Goal: Task Accomplishment & Management: Use online tool/utility

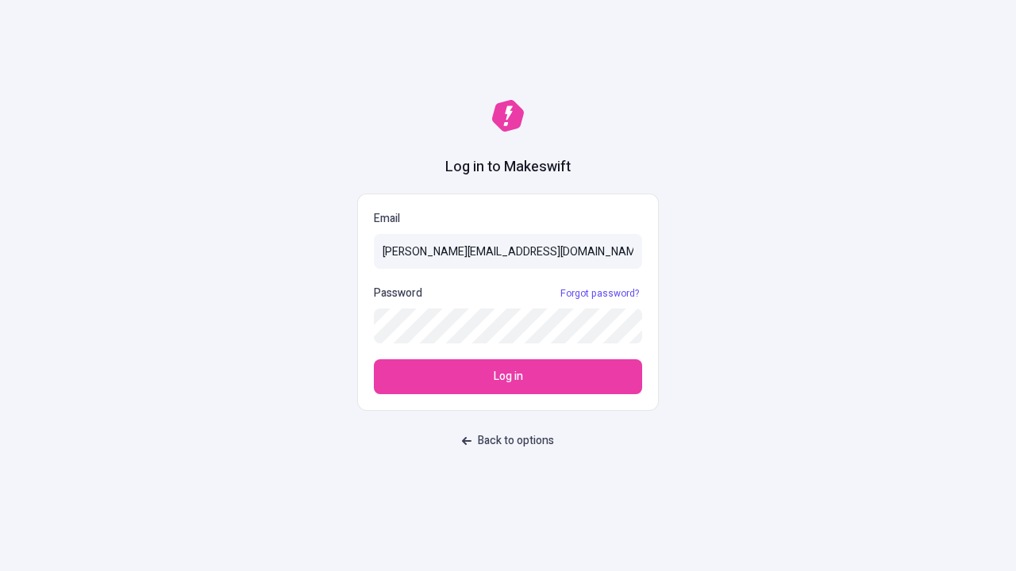
type input "[PERSON_NAME][EMAIL_ADDRESS][DOMAIN_NAME]"
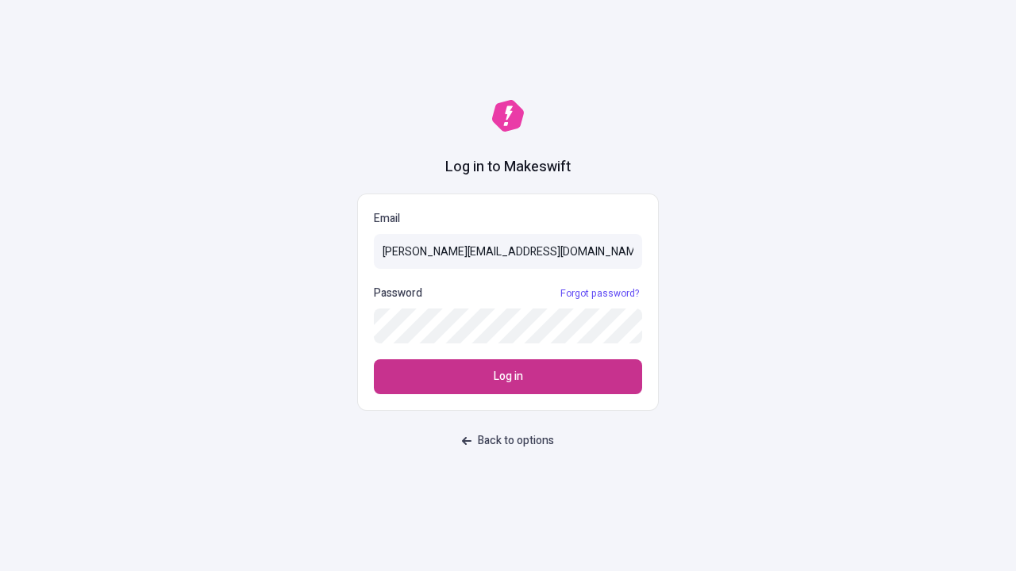
click at [508, 377] on span "Log in" at bounding box center [508, 376] width 29 height 17
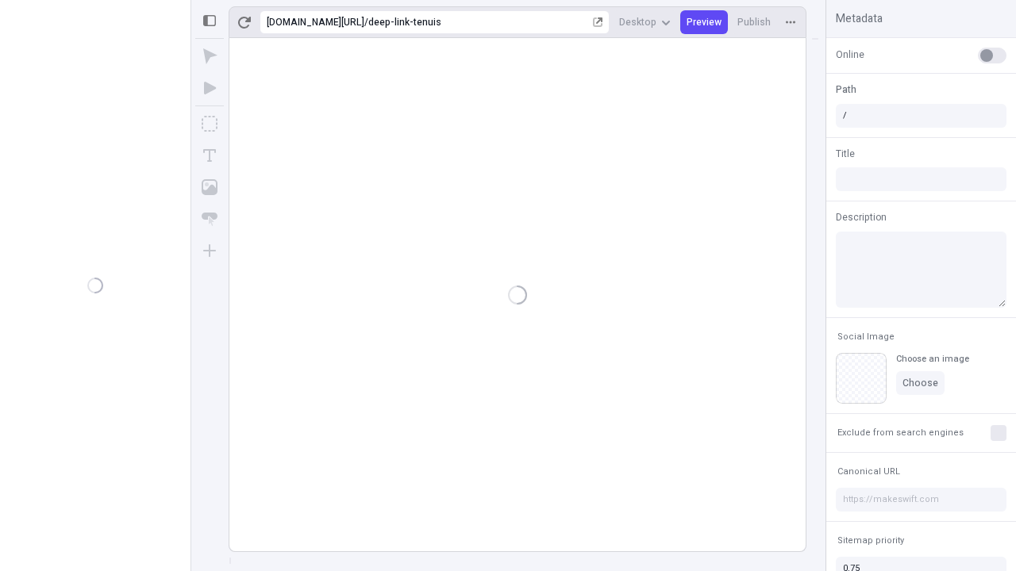
type input "/deep-link-tenuis"
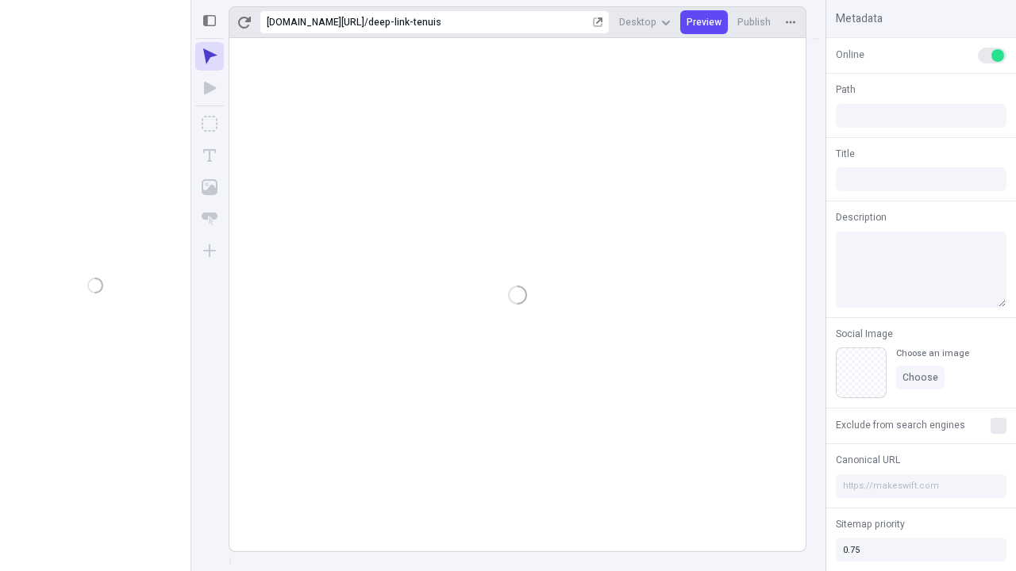
type input "/deep-link-tenuis"
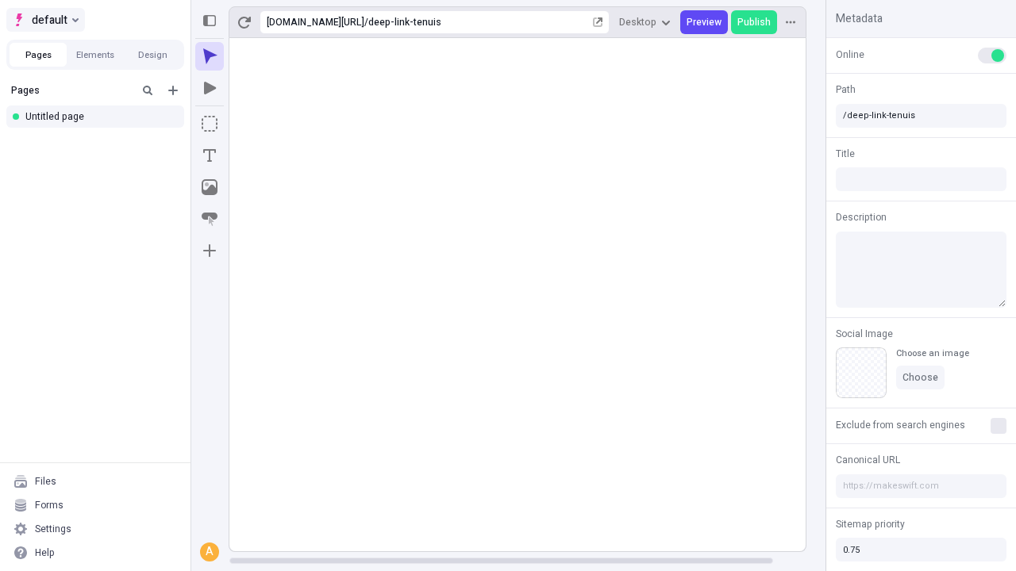
click at [44, 20] on span "default" at bounding box center [50, 19] width 36 height 19
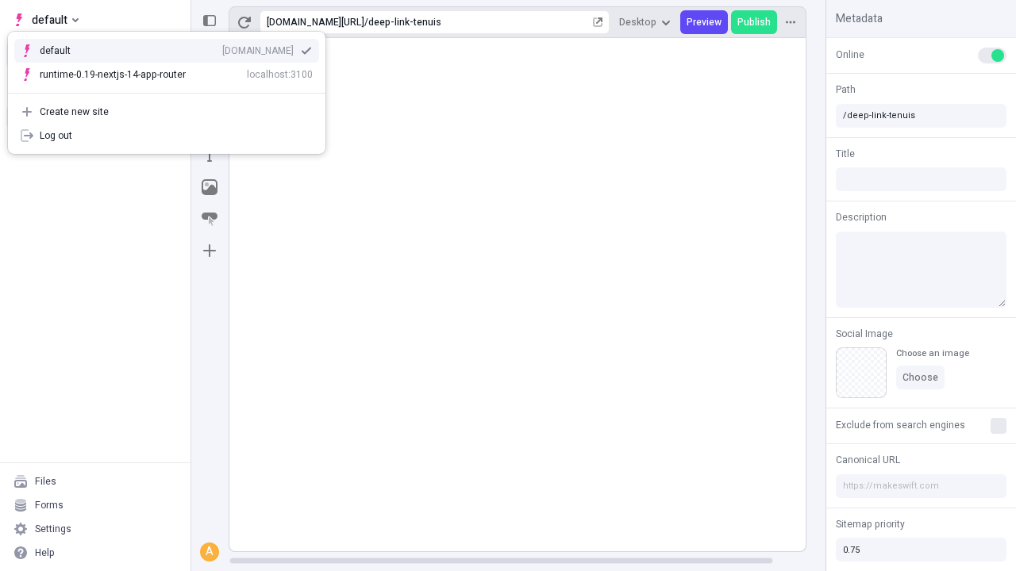
click at [167, 112] on div "Create new site" at bounding box center [176, 112] width 273 height 13
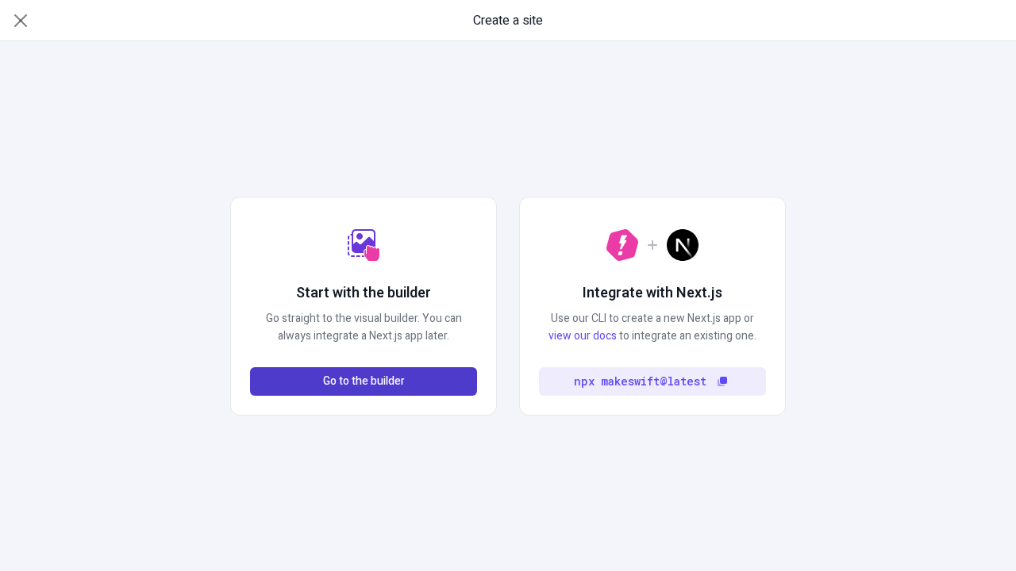
click at [363, 382] on span "Go to the builder" at bounding box center [364, 381] width 82 height 17
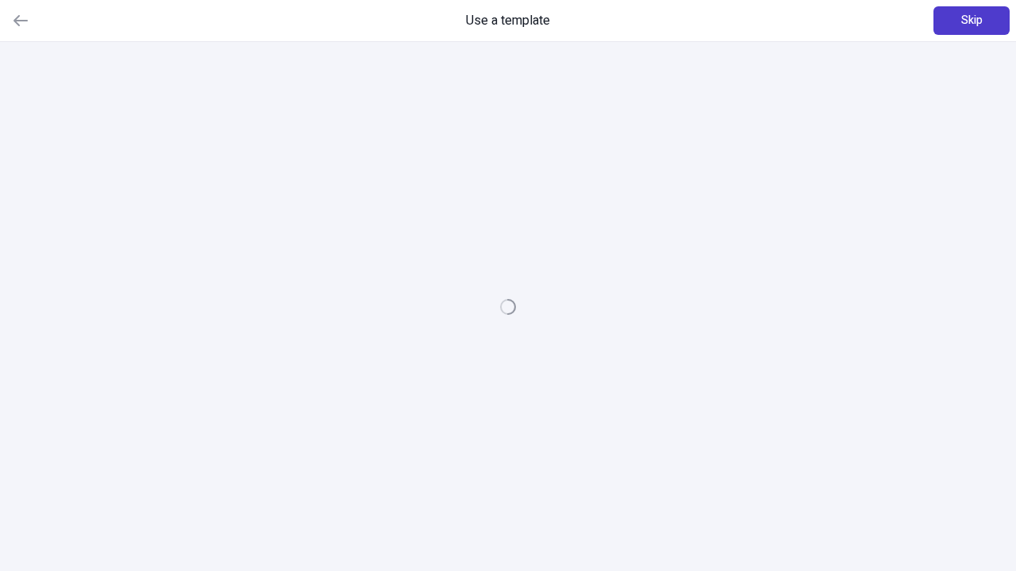
click at [971, 21] on span "Skip" at bounding box center [971, 20] width 21 height 17
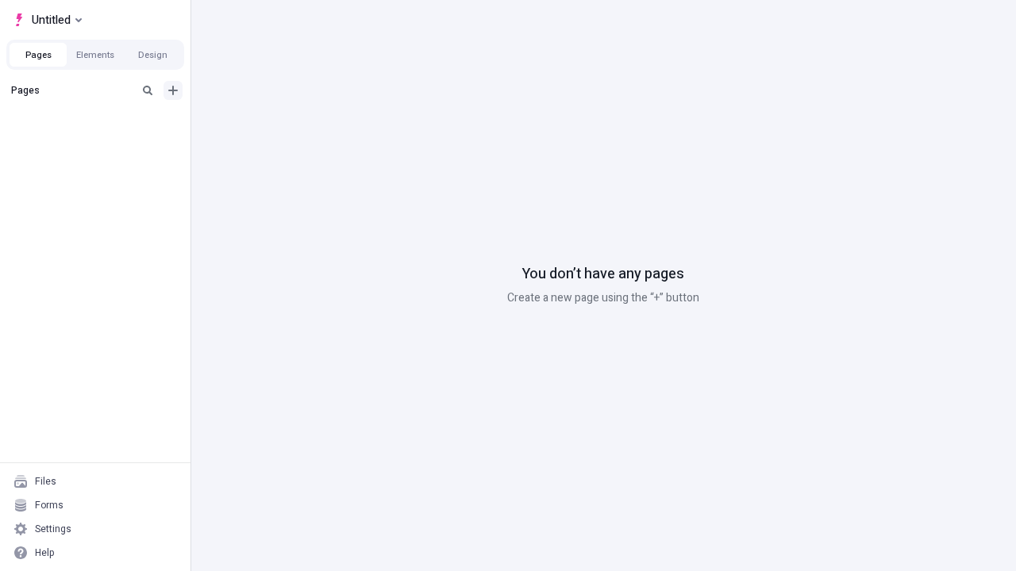
click at [173, 90] on icon "Add new" at bounding box center [173, 91] width 10 height 10
click at [100, 142] on div "Blank page" at bounding box center [100, 142] width 152 height 24
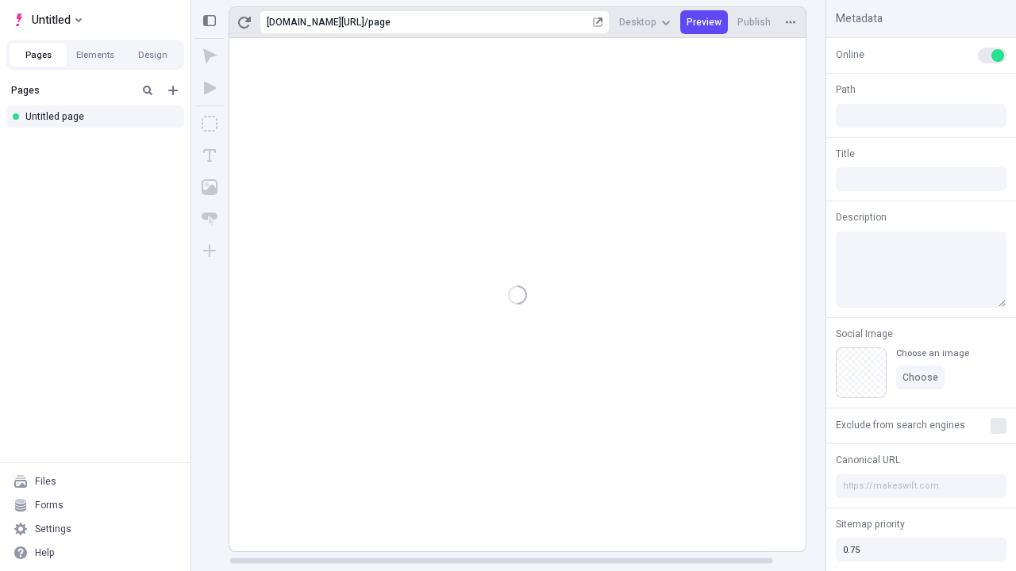
type input "/page"
click at [210, 124] on icon "Box" at bounding box center [210, 124] width 16 height 16
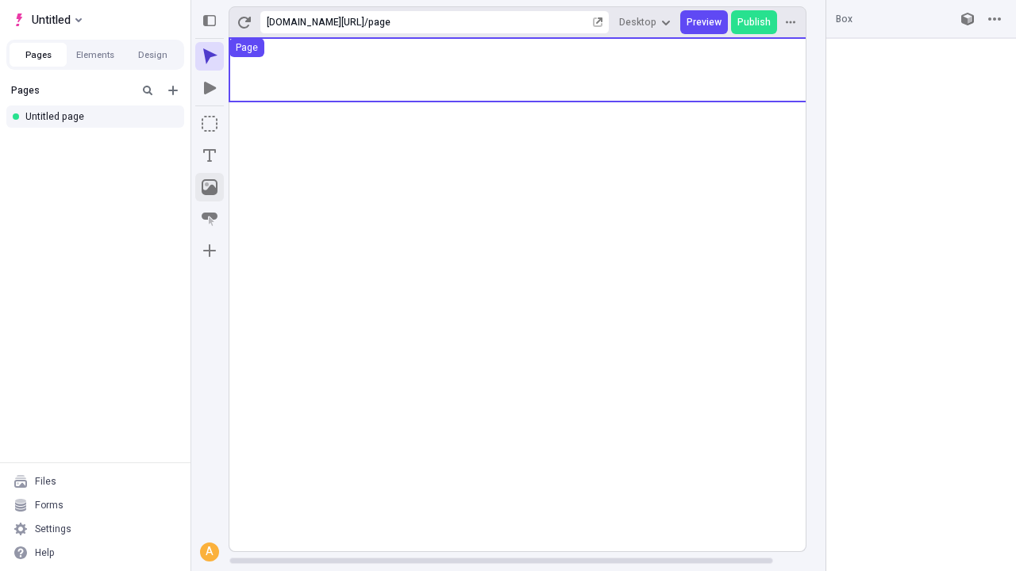
click at [210, 187] on icon "Image" at bounding box center [210, 187] width 16 height 16
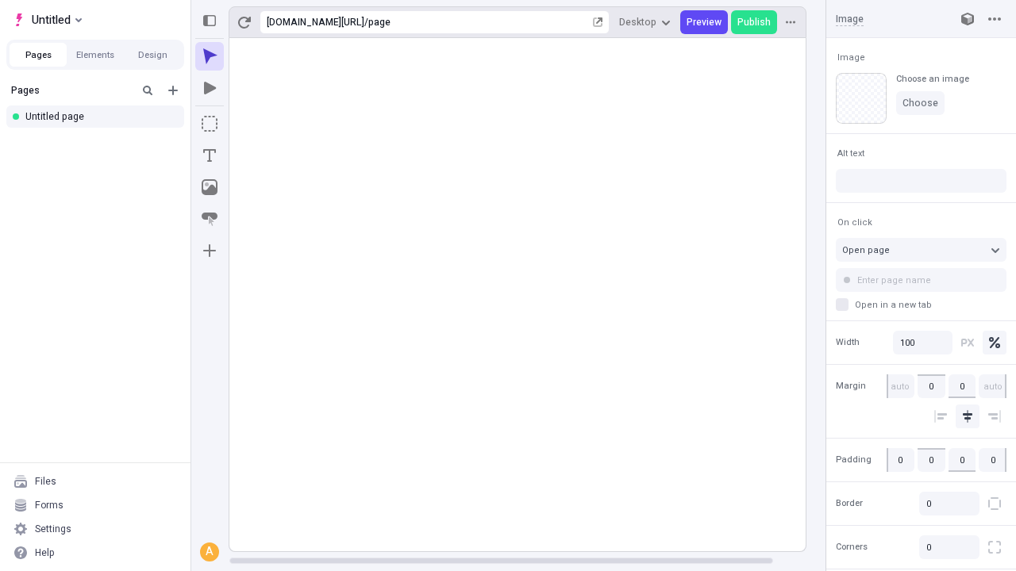
click at [210, 156] on icon "Text" at bounding box center [209, 155] width 13 height 13
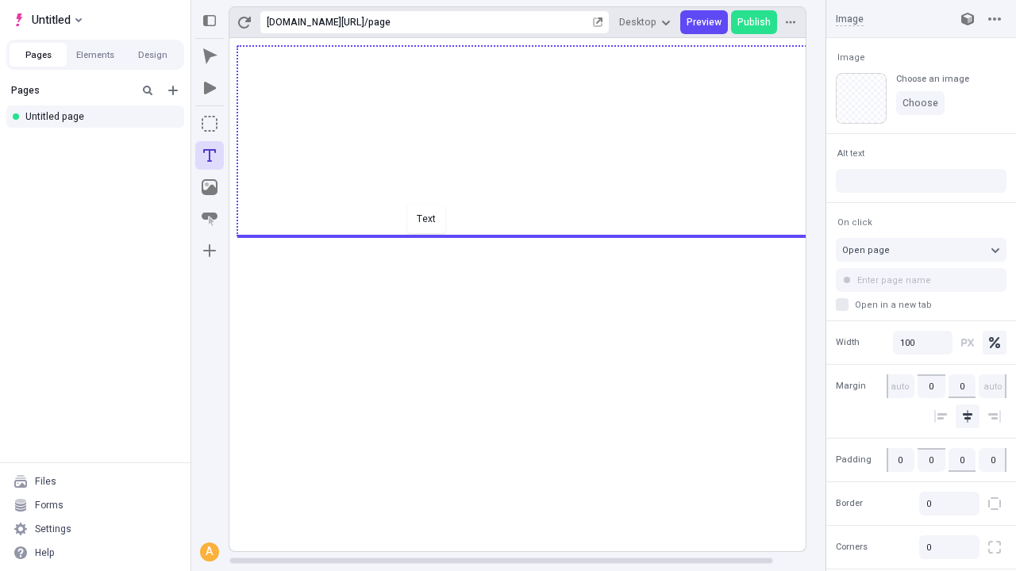
click at [533, 235] on div "Text" at bounding box center [508, 285] width 1016 height 571
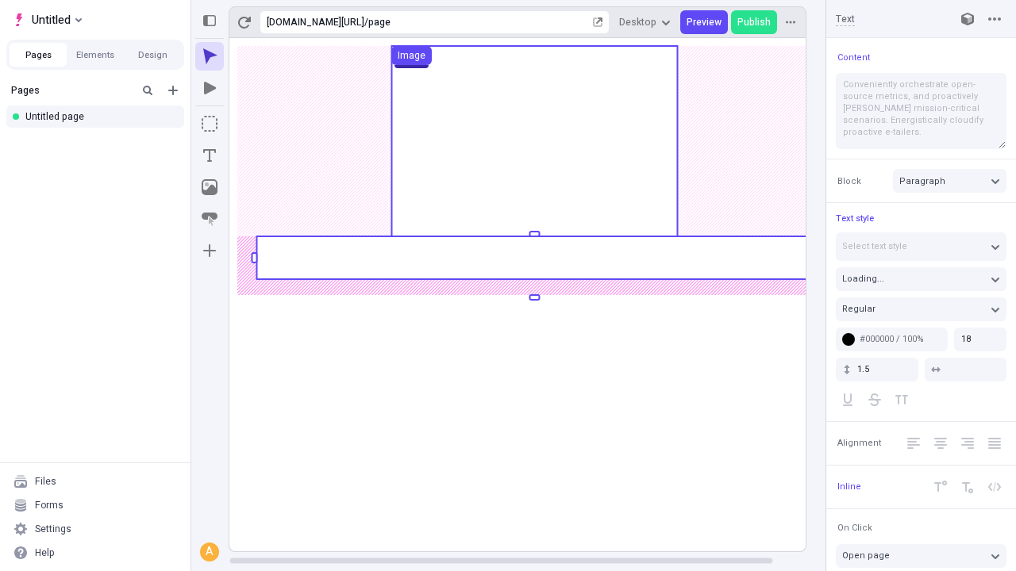
click at [533, 258] on rect at bounding box center [534, 257] width 556 height 43
click at [533, 258] on rect at bounding box center [534, 294] width 610 height 513
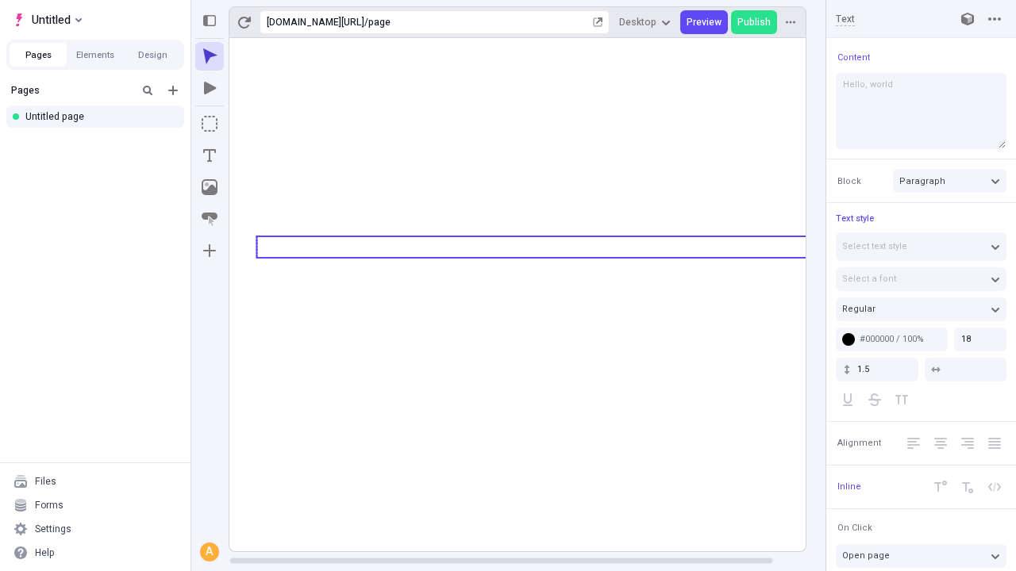
type textarea "Hello, world!"
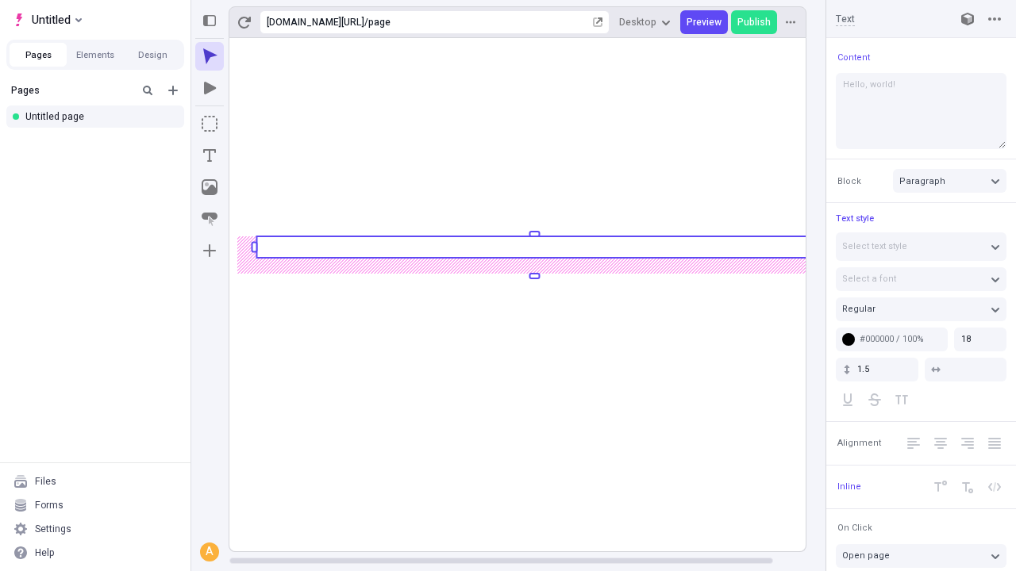
click at [210, 187] on icon "Image" at bounding box center [210, 187] width 16 height 16
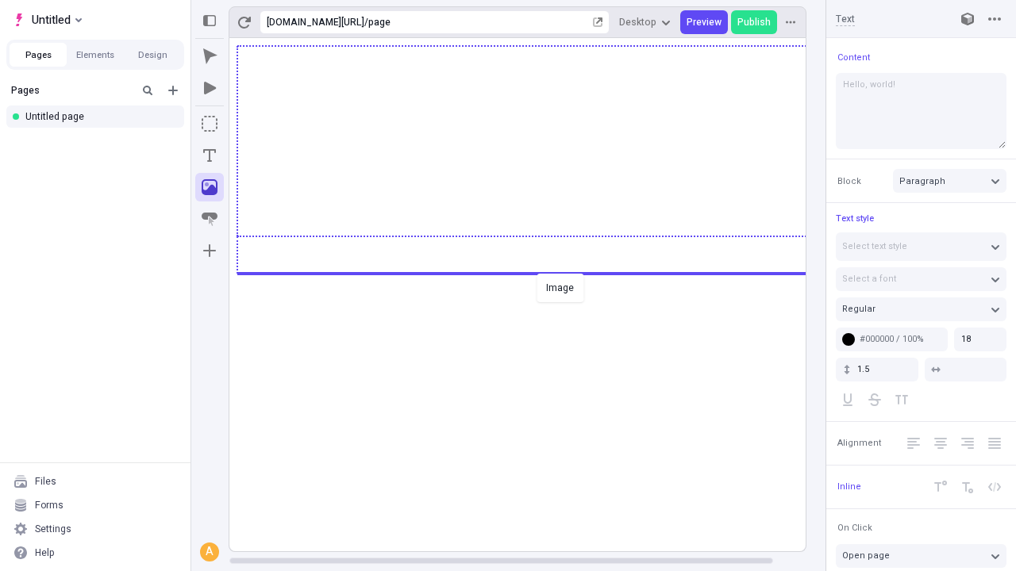
click at [533, 272] on div "Image" at bounding box center [508, 285] width 1016 height 571
